Goal: Transaction & Acquisition: Book appointment/travel/reservation

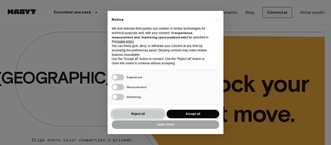
click at [147, 113] on button "Reject all" at bounding box center [138, 113] width 53 height 9
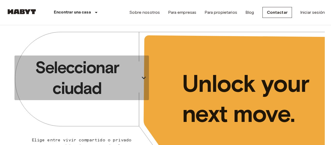
click at [138, 75] on button "Seleccionar ciudad" at bounding box center [81, 77] width 135 height 44
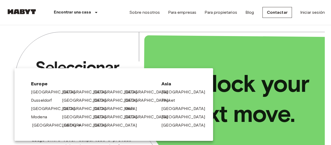
click at [37, 128] on link "[GEOGRAPHIC_DATA]" at bounding box center [56, 125] width 49 height 6
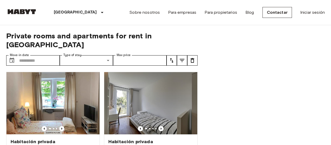
click at [53, 124] on img at bounding box center [52, 103] width 93 height 62
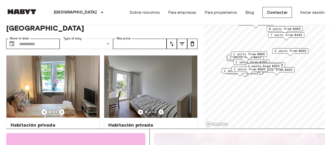
scroll to position [8, 0]
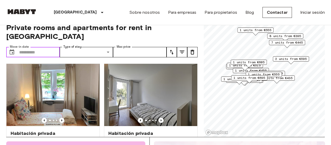
click at [51, 47] on input "Move-in date" at bounding box center [39, 52] width 41 height 10
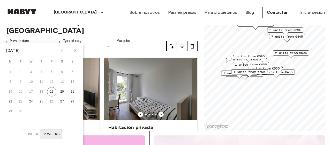
scroll to position [14, 0]
click at [76, 52] on icon "Next month" at bounding box center [75, 50] width 6 height 6
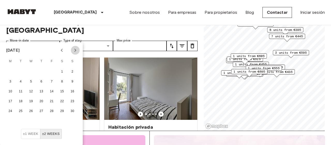
click at [76, 52] on icon "Next month" at bounding box center [75, 50] width 6 height 6
click at [72, 72] on button "1" at bounding box center [72, 71] width 9 height 9
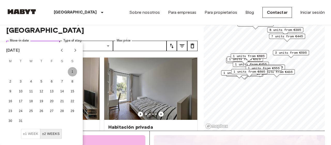
type input "**********"
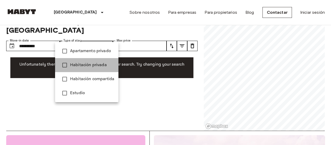
click at [92, 66] on span "Habitación privada" at bounding box center [92, 65] width 44 height 6
type input "**********"
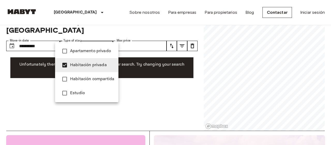
click at [131, 36] on div at bounding box center [165, 72] width 331 height 145
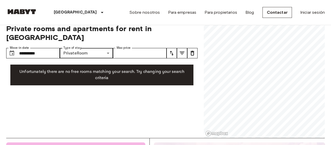
scroll to position [9, 0]
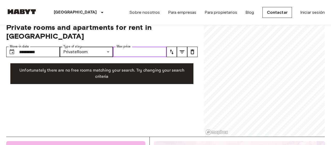
click at [121, 47] on input "Max price" at bounding box center [140, 52] width 54 height 10
click at [189, 26] on span "Private rooms and apartments for rent in [GEOGRAPHIC_DATA]" at bounding box center [101, 32] width 191 height 18
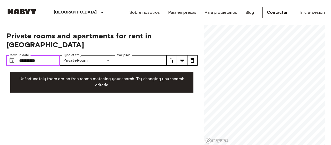
click at [43, 55] on input "**********" at bounding box center [39, 60] width 41 height 10
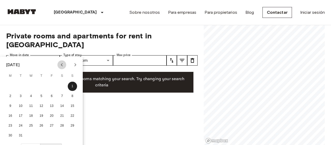
click at [62, 65] on icon "Previous month" at bounding box center [62, 64] width 2 height 3
click at [72, 85] on button "1" at bounding box center [72, 85] width 9 height 9
type input "**********"
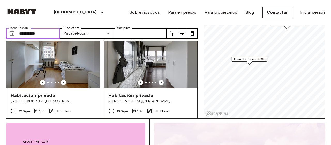
scroll to position [16, 0]
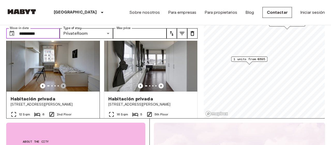
click at [64, 83] on icon "Previous image" at bounding box center [63, 85] width 5 height 5
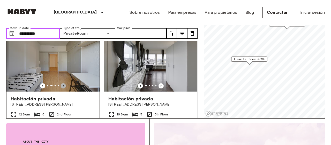
click at [64, 83] on icon "Previous image" at bounding box center [63, 85] width 5 height 5
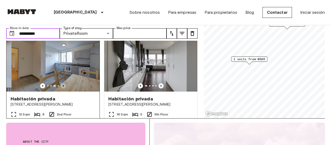
click at [64, 83] on icon "Previous image" at bounding box center [63, 85] width 5 height 5
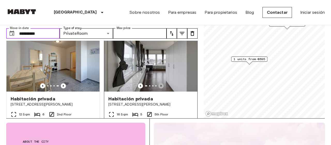
click at [161, 85] on icon "Previous image" at bounding box center [161, 86] width 1 height 2
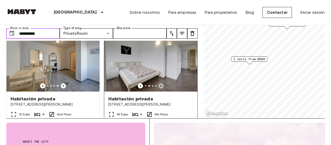
click at [161, 85] on icon "Previous image" at bounding box center [161, 86] width 1 height 2
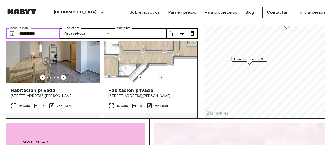
scroll to position [25, 0]
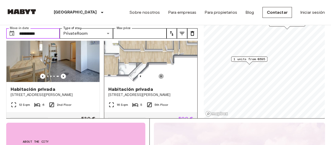
click at [162, 73] on icon "Previous image" at bounding box center [161, 75] width 5 height 5
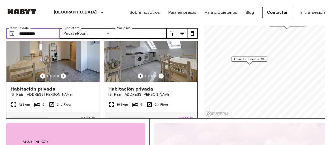
scroll to position [17, 0]
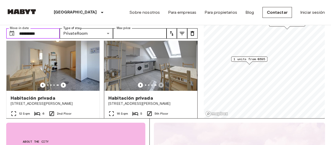
click at [162, 82] on icon "Previous image" at bounding box center [161, 84] width 5 height 5
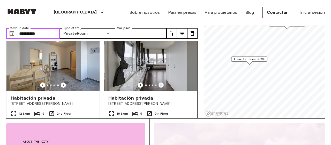
click at [162, 82] on icon "Previous image" at bounding box center [161, 84] width 5 height 5
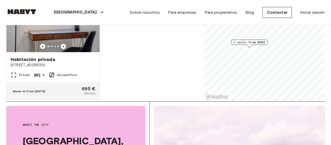
scroll to position [0, 0]
